Goal: Task Accomplishment & Management: Manage account settings

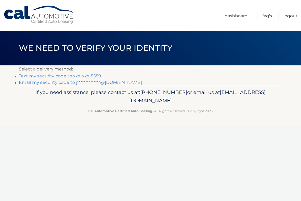
click at [99, 75] on link "Text my security code to xxx-xxx-5559" at bounding box center [60, 75] width 82 height 5
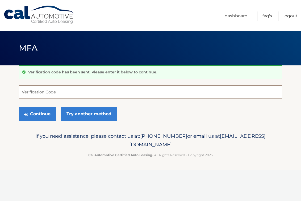
click at [92, 92] on input "Verification Code" at bounding box center [151, 91] width 264 height 13
type input "415846"
click at [19, 107] on button "Continue" at bounding box center [37, 113] width 37 height 13
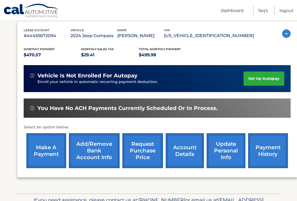
scroll to position [80, 0]
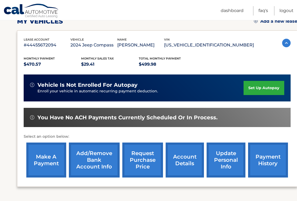
click at [62, 157] on link "make a payment" at bounding box center [46, 159] width 40 height 35
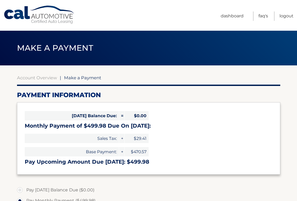
select select "NzI3YzljZGMtMzQwMy00YTE1LWFjZGMtYWRmNTIwMDA1NTIx"
click at [287, 14] on link "Logout" at bounding box center [287, 15] width 14 height 9
